Goal: Information Seeking & Learning: Learn about a topic

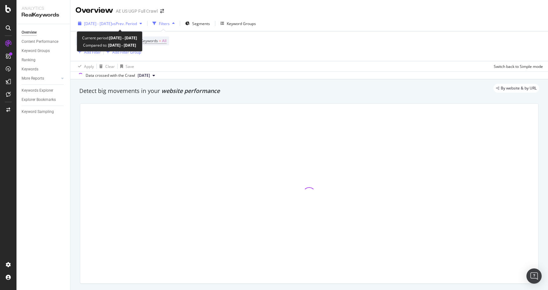
click at [121, 20] on div "[DATE] - [DATE] vs Prev. Period" at bounding box center [109, 24] width 69 height 10
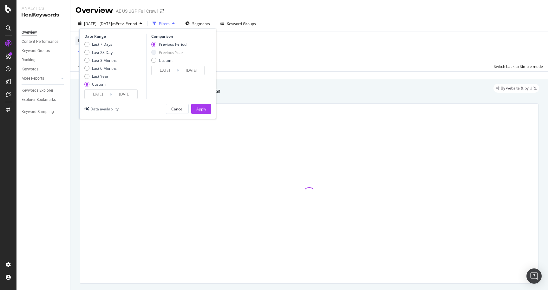
click at [102, 93] on input "[DATE]" at bounding box center [97, 94] width 25 height 9
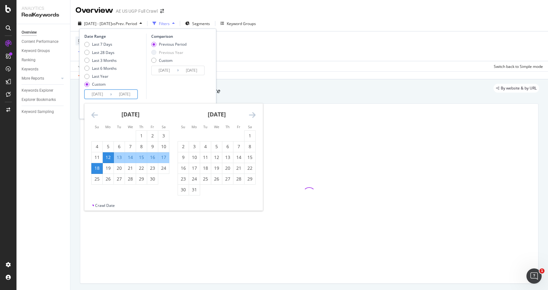
click at [252, 115] on icon "Move forward to switch to the next month." at bounding box center [252, 115] width 7 height 8
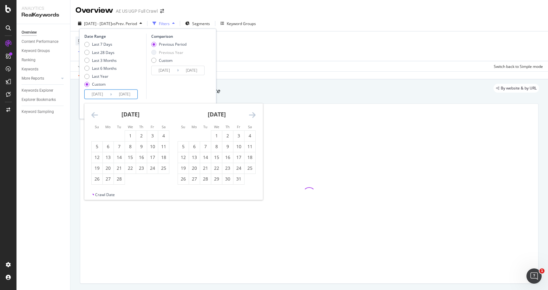
click at [252, 115] on icon "Move forward to switch to the next month." at bounding box center [252, 115] width 7 height 8
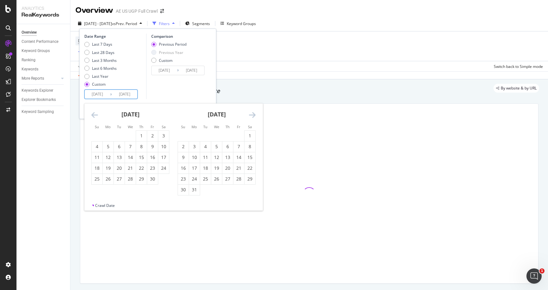
click at [252, 115] on icon "Move forward to switch to the next month." at bounding box center [252, 115] width 7 height 8
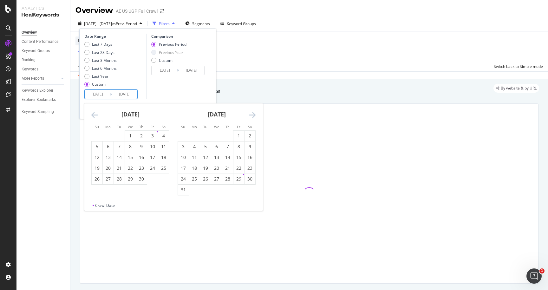
click at [252, 115] on icon "Move forward to switch to the next month." at bounding box center [252, 115] width 7 height 8
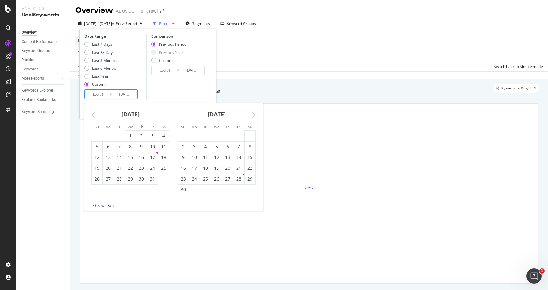
click at [252, 115] on icon "Move forward to switch to the next month." at bounding box center [252, 115] width 7 height 8
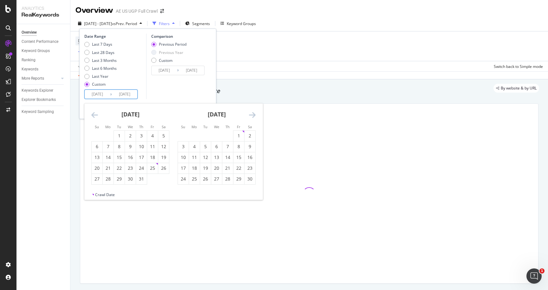
click at [252, 115] on icon "Move forward to switch to the next month." at bounding box center [252, 115] width 7 height 8
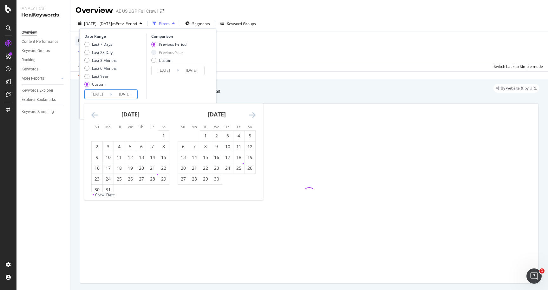
click at [252, 115] on icon "Move forward to switch to the next month." at bounding box center [252, 115] width 7 height 8
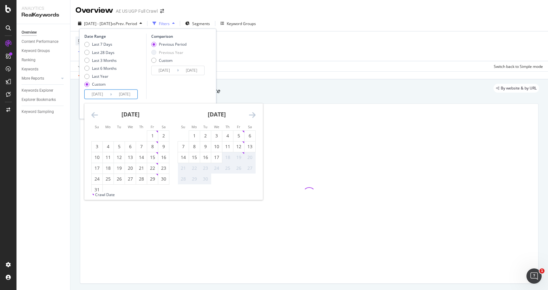
click at [252, 115] on icon "Move forward to switch to the next month." at bounding box center [252, 115] width 7 height 8
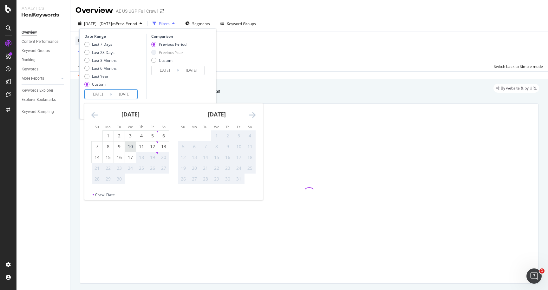
click at [133, 144] on div "10" at bounding box center [130, 146] width 11 height 6
type input "[DATE]"
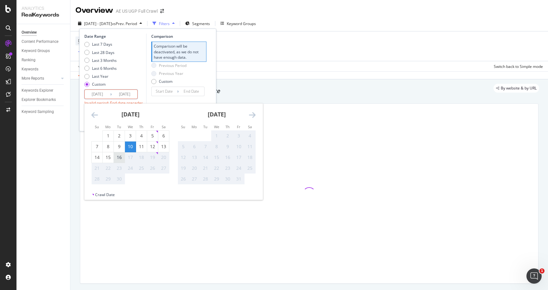
click at [119, 156] on div "16" at bounding box center [119, 157] width 11 height 6
type input "[DATE]"
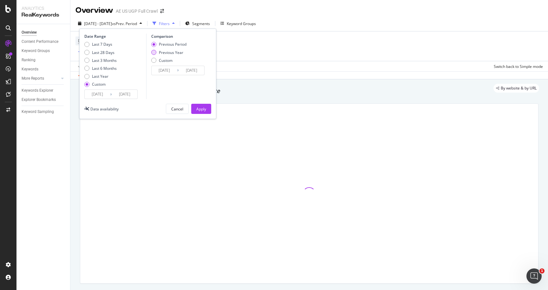
click at [175, 50] on div "Previous Year" at bounding box center [171, 52] width 24 height 5
type input "[DATE]"
click at [201, 109] on div "Apply" at bounding box center [201, 108] width 10 height 5
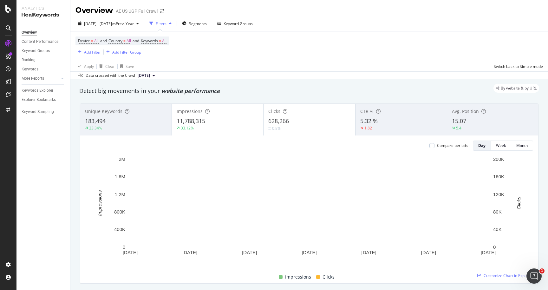
click at [94, 50] on div "Add Filter" at bounding box center [92, 51] width 17 height 5
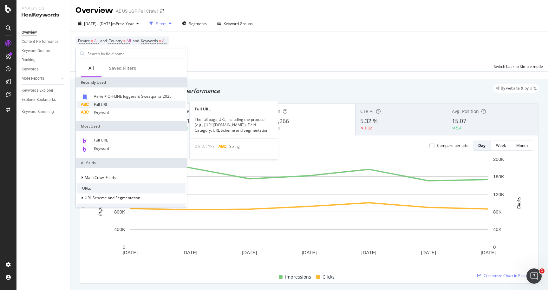
click at [109, 103] on div "Full URL" at bounding box center [131, 105] width 108 height 8
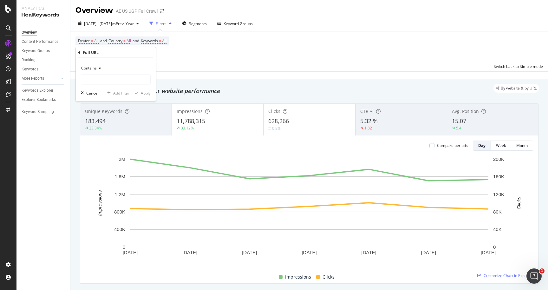
click at [98, 84] on div "Contains Cancel Add filter Apply" at bounding box center [116, 79] width 80 height 43
click at [97, 82] on input "text" at bounding box center [115, 79] width 69 height 10
paste input "aerie/bottoms"
type input "aerie/bottoms"
click at [139, 92] on div "button" at bounding box center [136, 93] width 9 height 4
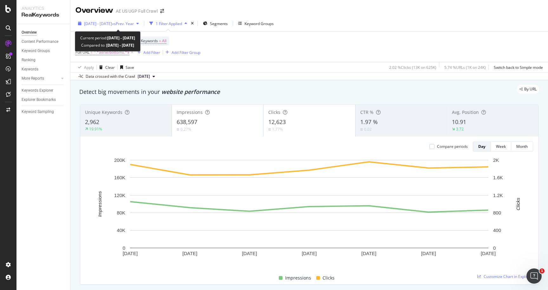
click at [134, 24] on span "vs Prev. Year" at bounding box center [123, 23] width 22 height 5
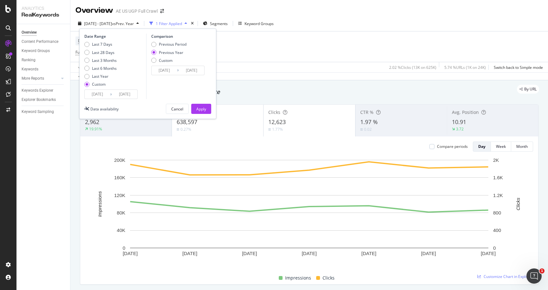
click at [110, 94] on icon at bounding box center [111, 94] width 2 height 6
click at [100, 96] on input "[DATE]" at bounding box center [97, 94] width 25 height 9
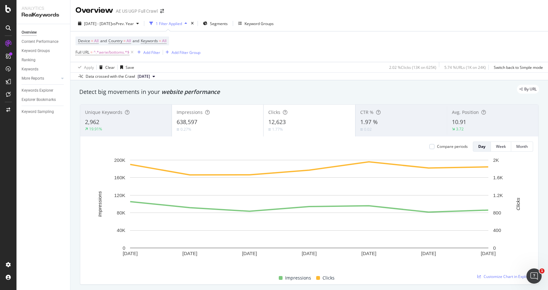
click at [40, 191] on div "Overview Content Performance Keyword Groups Ranking Keywords More Reports Count…" at bounding box center [43, 157] width 54 height 266
click at [148, 51] on div "Add Filter" at bounding box center [151, 52] width 17 height 5
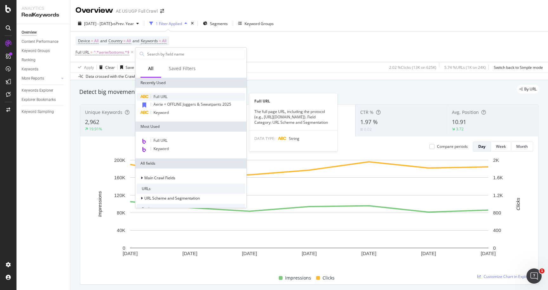
click at [157, 95] on span "Full URL" at bounding box center [160, 96] width 14 height 5
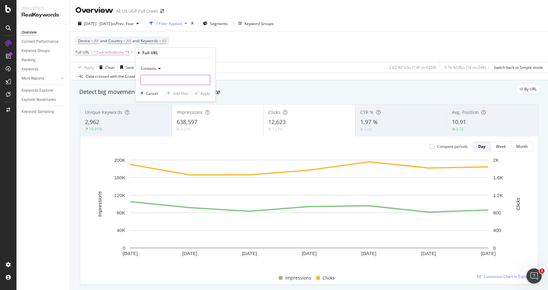
click at [159, 80] on input "text" at bounding box center [175, 80] width 69 height 10
paste input "activewear/bottoms"
type input "activewear/bottoms"
click at [206, 93] on div "Apply" at bounding box center [205, 93] width 10 height 5
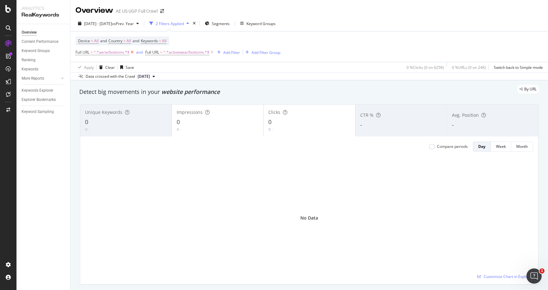
click at [132, 53] on icon at bounding box center [131, 52] width 5 height 6
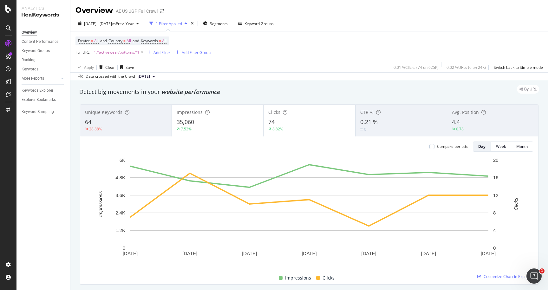
click at [107, 53] on span "^.*activewear/bottoms.*$" at bounding box center [116, 52] width 46 height 9
click at [102, 78] on input "activewear/bottoms" at bounding box center [111, 79] width 60 height 10
drag, startPoint x: 104, startPoint y: 80, endPoint x: 80, endPoint y: 80, distance: 24.4
click at [80, 80] on div "Contains activewear/bottoms Cancel Add filter Apply" at bounding box center [116, 78] width 80 height 43
type input "aerie/bottoms"
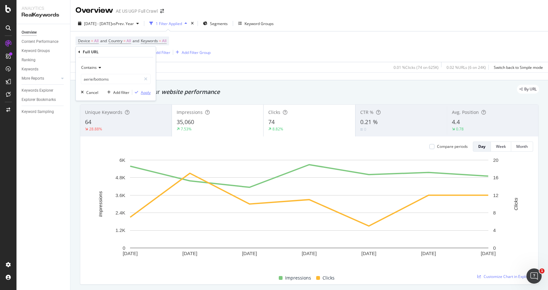
click at [142, 93] on div "Apply" at bounding box center [146, 92] width 10 height 5
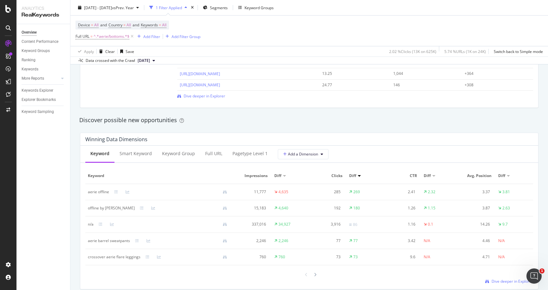
scroll to position [505, 0]
click at [216, 153] on div "Full URL" at bounding box center [213, 153] width 17 height 6
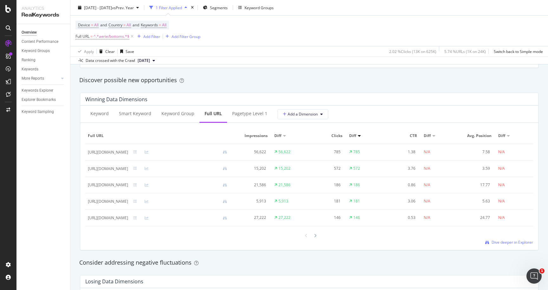
scroll to position [546, 0]
click at [497, 240] on span "Dive deeper in Explorer" at bounding box center [512, 240] width 42 height 5
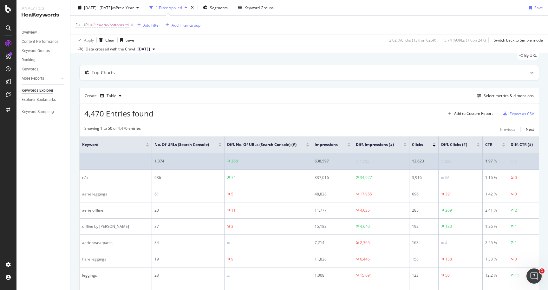
scroll to position [23, 0]
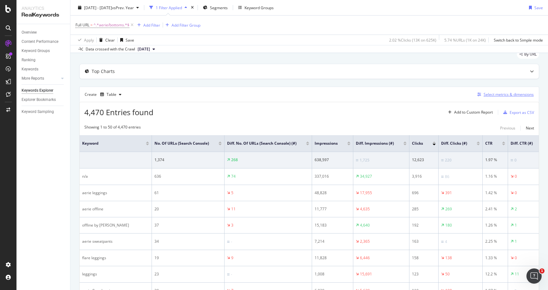
click at [509, 93] on div "Select metrics & dimensions" at bounding box center [508, 94] width 50 height 5
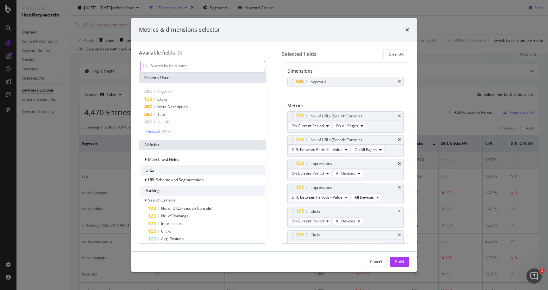
click at [213, 70] on input "modal" at bounding box center [207, 66] width 115 height 10
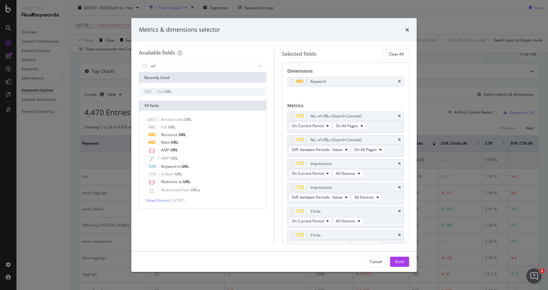
type input "url"
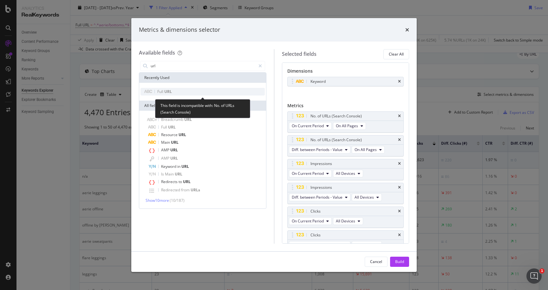
click at [193, 93] on div "Full URL" at bounding box center [202, 92] width 124 height 8
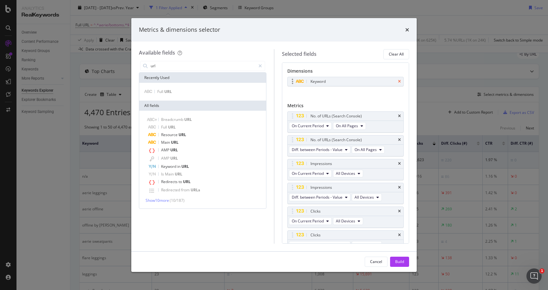
click at [398, 80] on icon "times" at bounding box center [399, 82] width 3 height 4
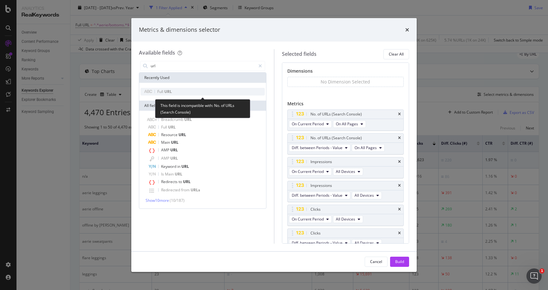
click at [166, 93] on span "URL" at bounding box center [168, 91] width 8 height 5
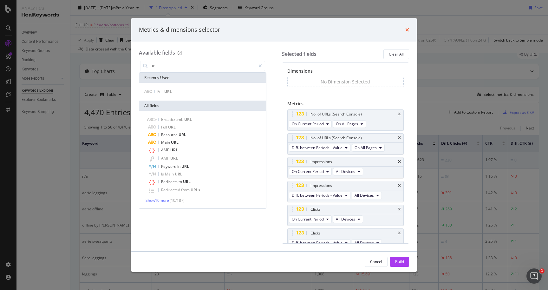
click at [408, 28] on icon "times" at bounding box center [407, 29] width 4 height 5
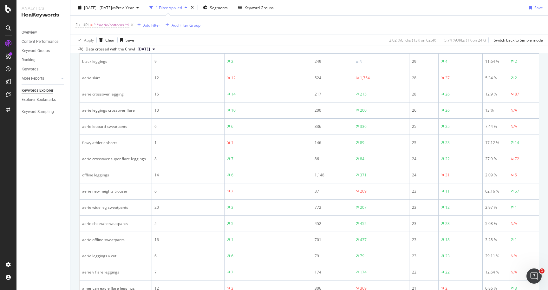
scroll to position [717, 0]
